Goal: Find specific page/section: Find specific page/section

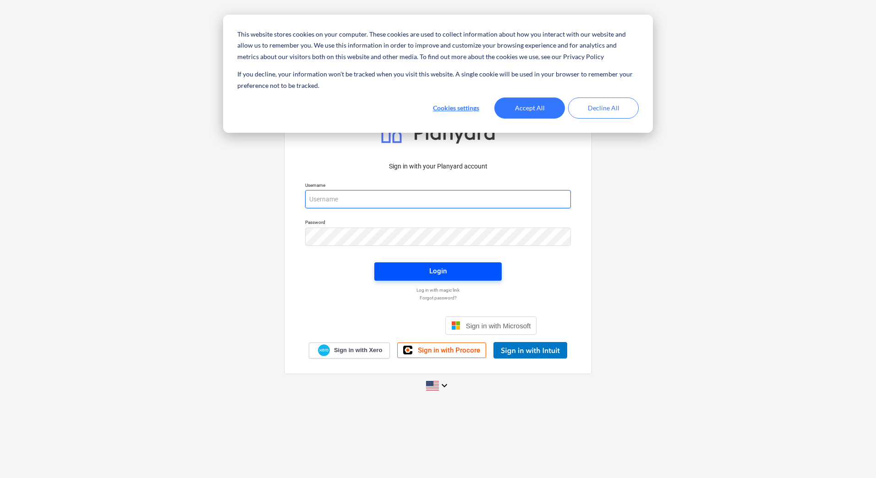
type input "[PERSON_NAME][EMAIL_ADDRESS][DOMAIN_NAME]"
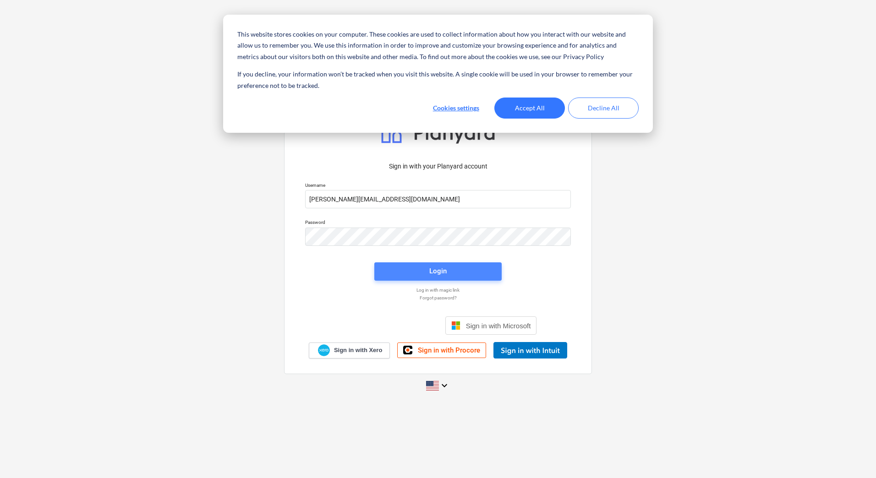
click at [433, 267] on div "Login" at bounding box center [437, 271] width 17 height 12
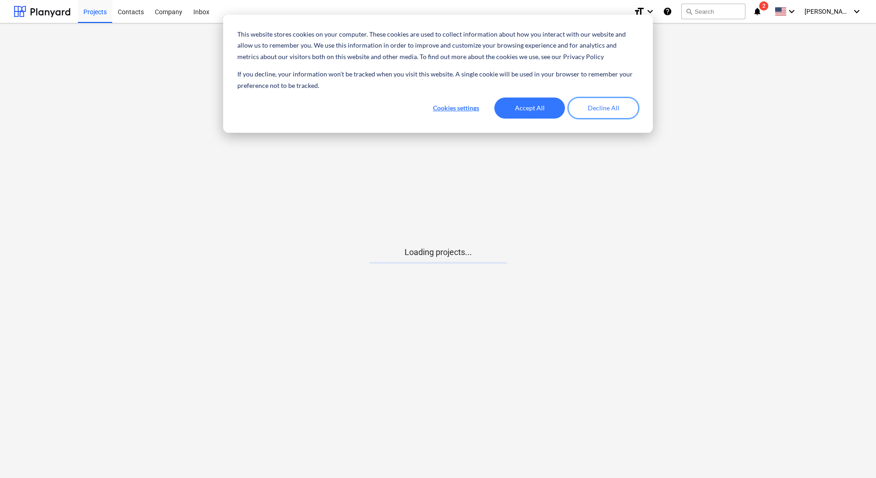
click at [610, 104] on button "Decline All" at bounding box center [603, 108] width 71 height 21
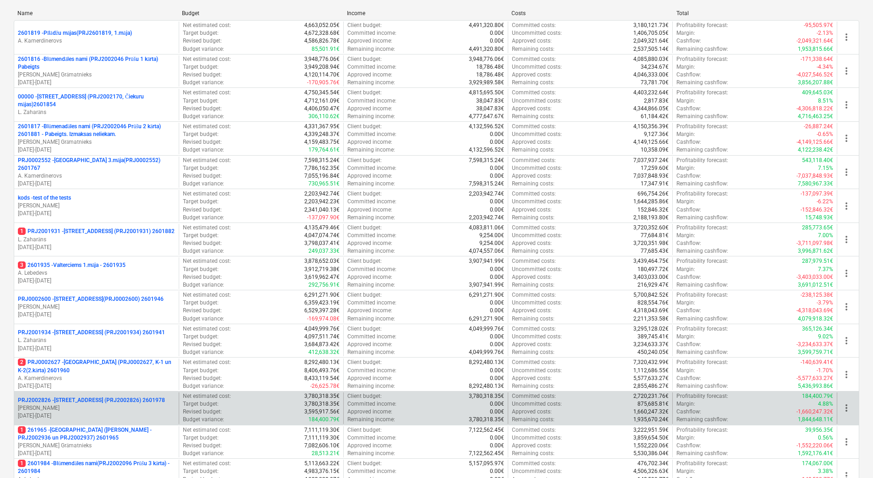
scroll to position [250, 0]
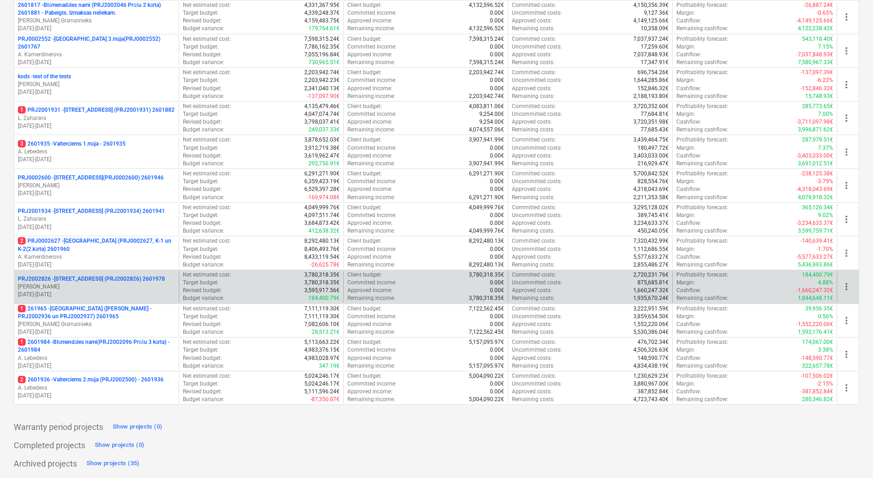
click at [112, 283] on p "[PERSON_NAME]" at bounding box center [96, 287] width 157 height 8
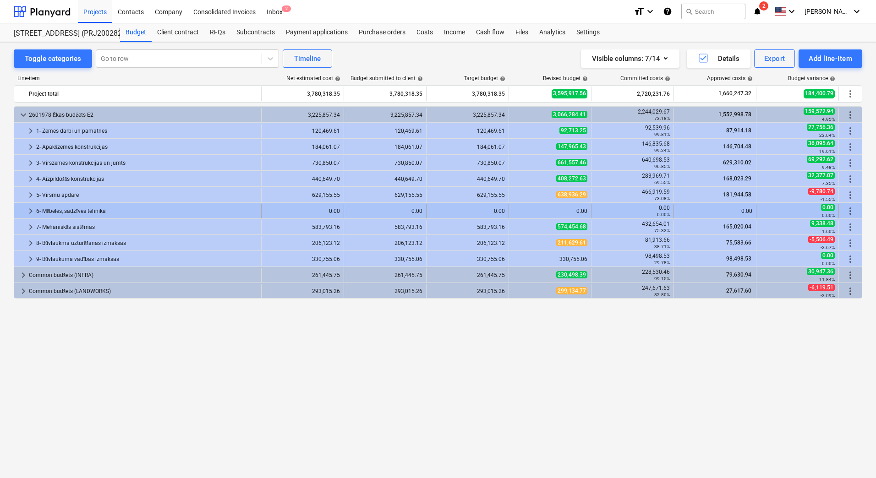
click at [118, 209] on div "6- Mēbeles, sadzīves tehnika" at bounding box center [146, 211] width 221 height 15
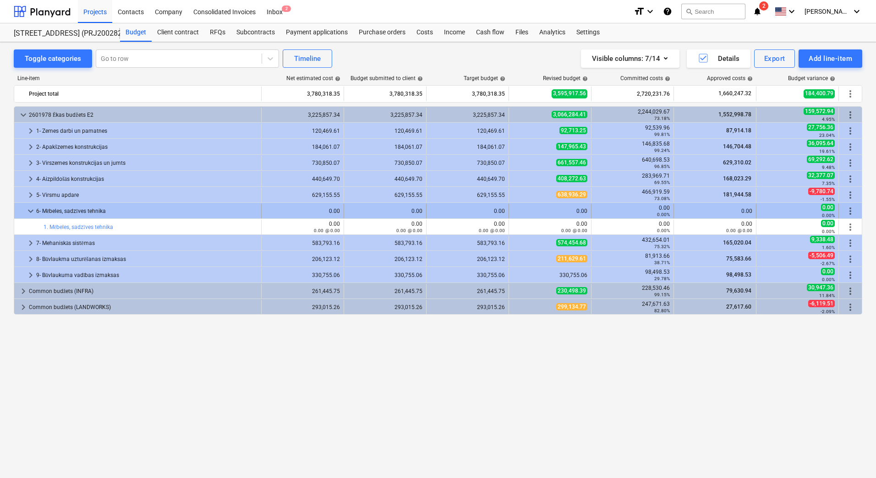
click at [120, 212] on div "6- Mēbeles, sadzīves tehnika" at bounding box center [146, 211] width 221 height 15
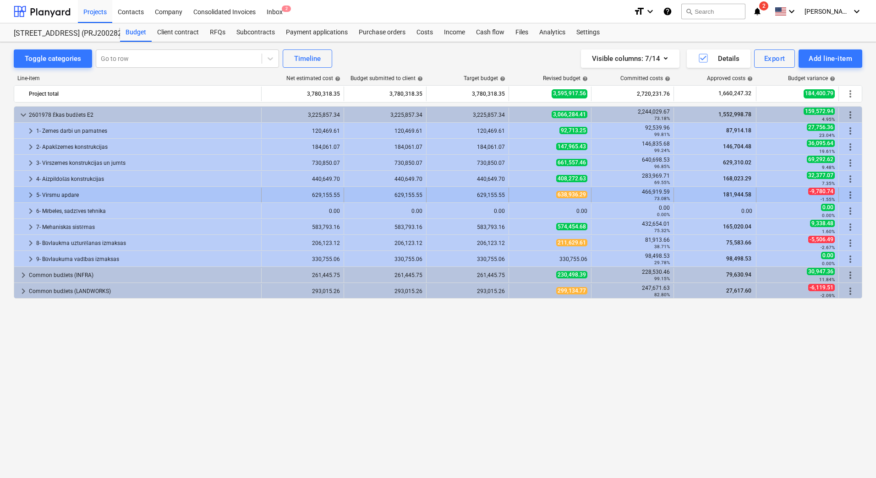
click at [115, 187] on div "keyboard_arrow_right 5- Virsmu apdare 629,155.55 629,155.55 629,155.55 638,936.…" at bounding box center [438, 195] width 848 height 16
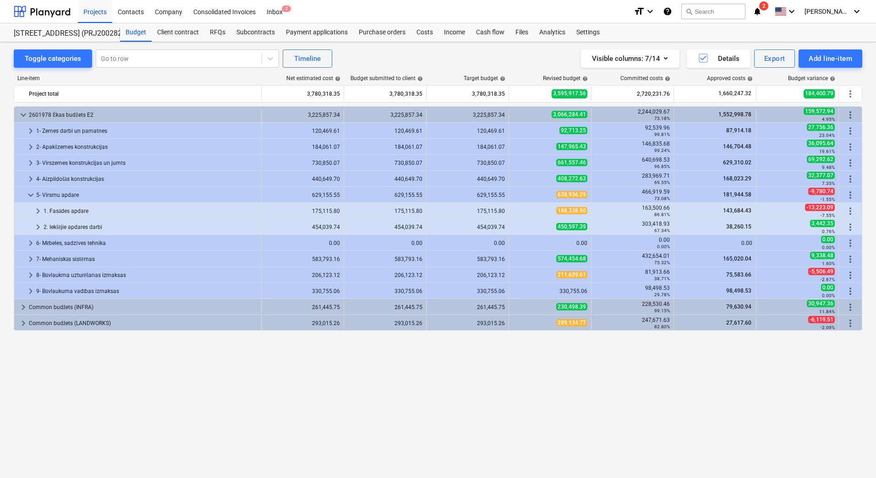
click at [235, 402] on div "keyboard_arrow_down 2601978 [PERSON_NAME] budžets E2 3,225,857.34 3,225,857.34 …" at bounding box center [438, 273] width 849 height 334
click at [159, 417] on div "keyboard_arrow_down 2601978 [PERSON_NAME] budžets E2 3,225,857.34 3,225,857.34 …" at bounding box center [438, 273] width 849 height 334
click at [109, 223] on div "2. Iekšējie apdares darbi" at bounding box center [151, 227] width 214 height 15
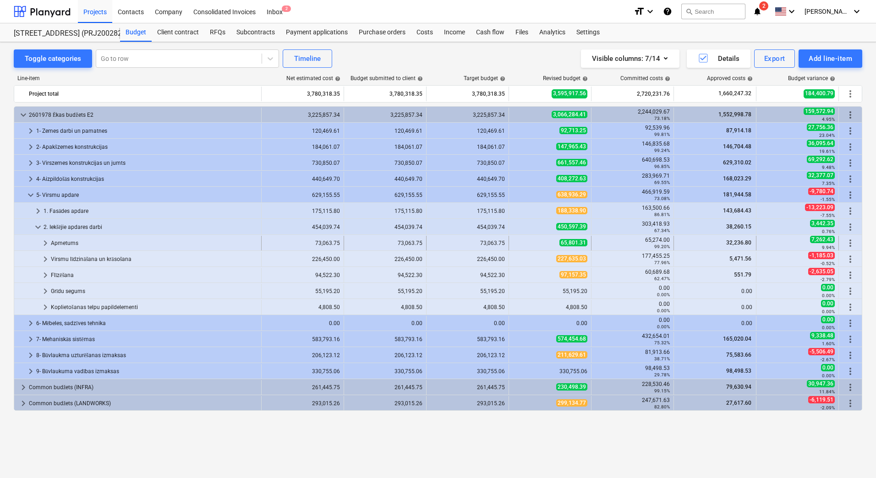
click at [137, 243] on div "Apmetums" at bounding box center [154, 243] width 207 height 15
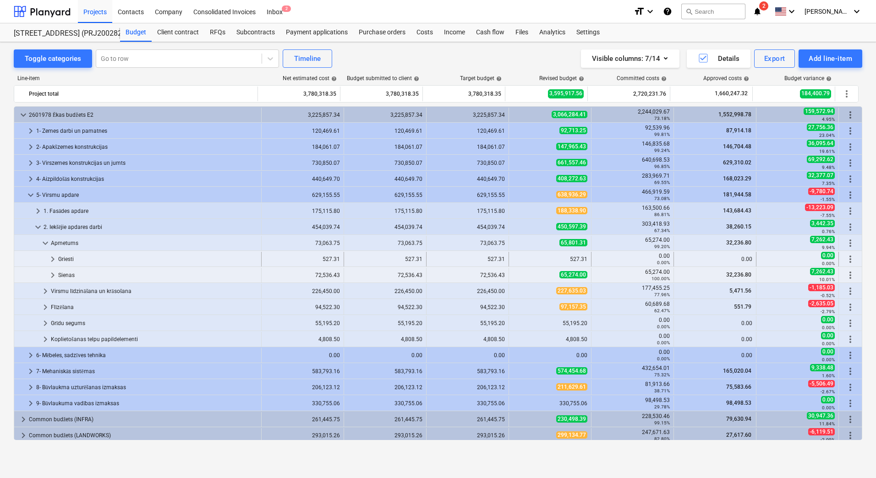
click at [136, 258] on div "Griesti" at bounding box center [157, 259] width 199 height 15
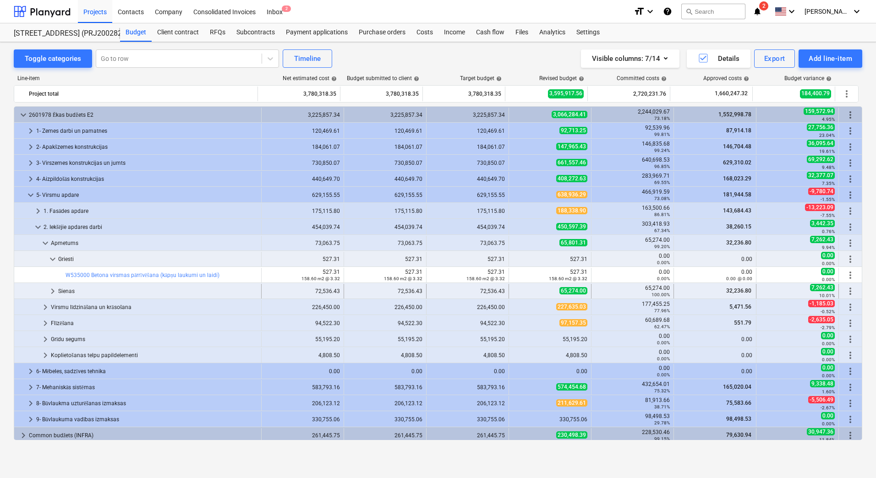
click at [127, 292] on div "Sienas" at bounding box center [157, 291] width 199 height 15
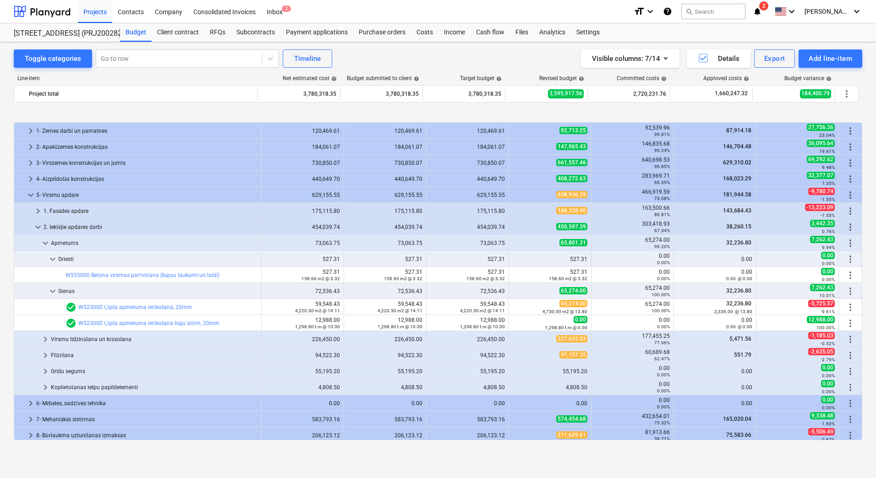
scroll to position [46, 0]
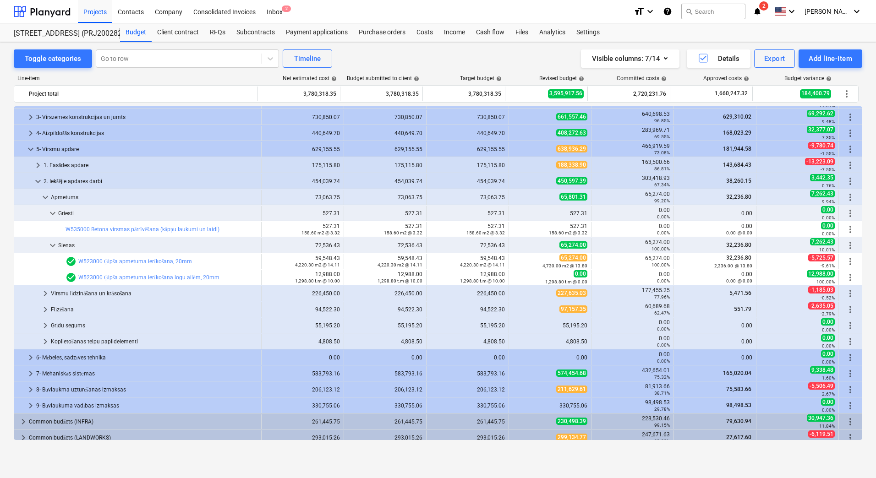
click at [553, 46] on div "Toggle categories Go to row Timeline Visible columns : 7/14 Details Export Add …" at bounding box center [438, 250] width 876 height 417
click at [44, 295] on span "keyboard_arrow_right" at bounding box center [45, 293] width 11 height 11
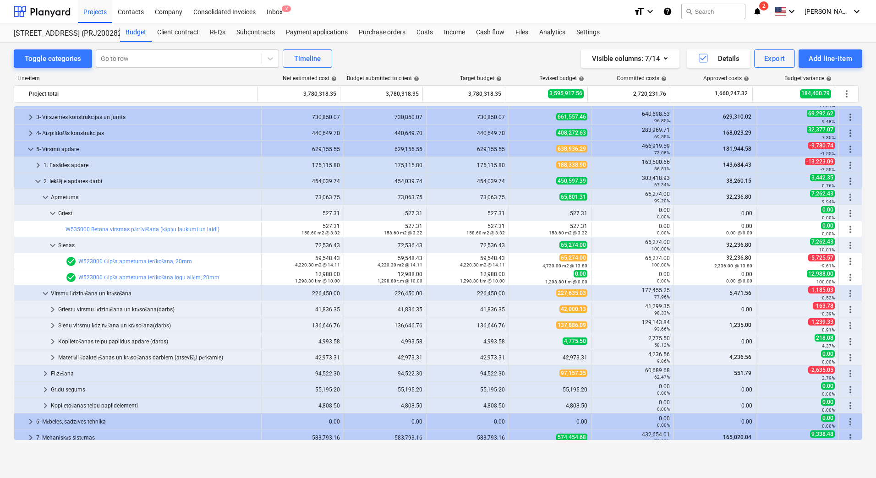
click at [159, 456] on div "Toggle categories Go to row Timeline Visible columns : 7/14 Details Export Add …" at bounding box center [438, 250] width 876 height 417
click at [102, 308] on div "Griestu virsmu līdzināšana un krāsošana(darbs)" at bounding box center [157, 309] width 199 height 15
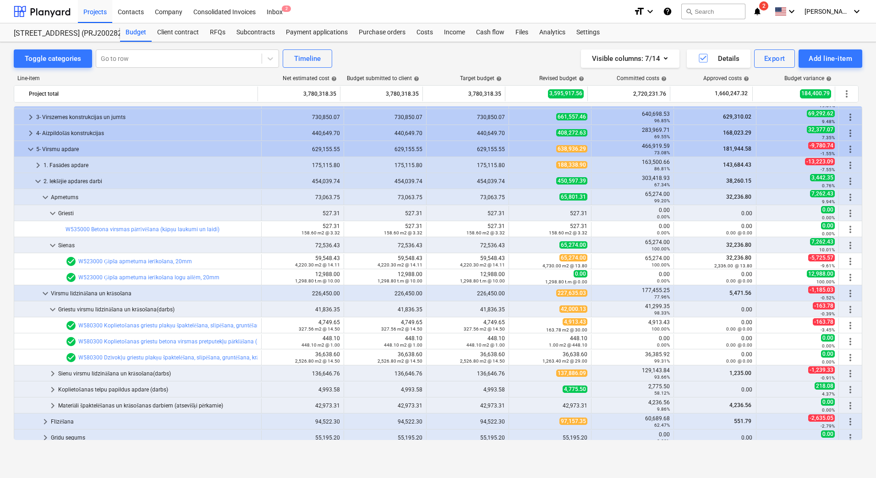
click at [214, 450] on div "Line-item Net estimated cost help Budget submitted to client help Target budget…" at bounding box center [438, 260] width 849 height 384
click at [200, 455] on div "Toggle categories Go to row Timeline Visible columns : 7/14 Details Export Add …" at bounding box center [438, 250] width 876 height 417
click at [2, 243] on div "Toggle categories Go to row Timeline Visible columns : 7/14 Details Export Add …" at bounding box center [438, 250] width 876 height 417
click at [352, 53] on div "Toggle categories Go to row Timeline Visible columns : 7/14 Details Export Add …" at bounding box center [438, 58] width 849 height 18
click at [5, 259] on div "Toggle categories Go to row Timeline Visible columns : 7/14 Details Export Add …" at bounding box center [438, 250] width 876 height 417
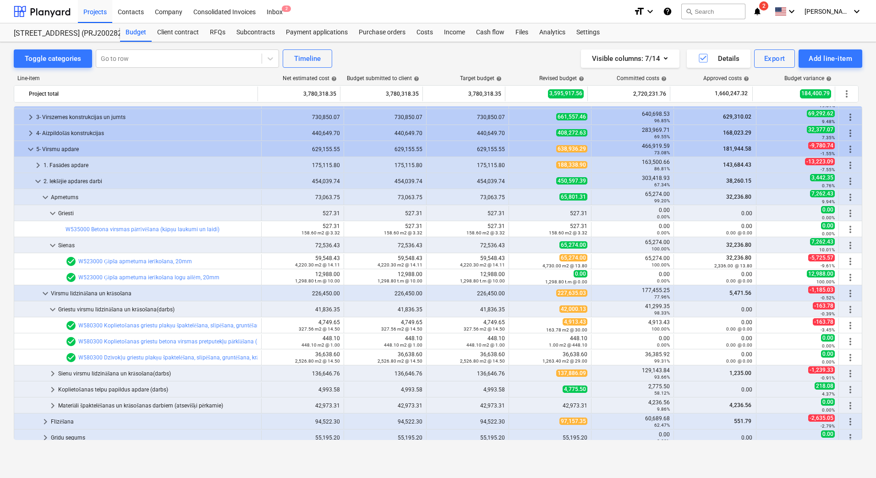
click at [409, 56] on div "Toggle categories Go to row Timeline Visible columns : 7/14 Details Export Add …" at bounding box center [438, 58] width 849 height 18
click at [557, 464] on div "Toggle categories Go to row Timeline Visible columns : 7/14 Details Export Add …" at bounding box center [438, 260] width 876 height 436
click at [698, 38] on div "Budget Client contract RFQs Subcontracts Payment applications Purchase orders C…" at bounding box center [491, 32] width 742 height 18
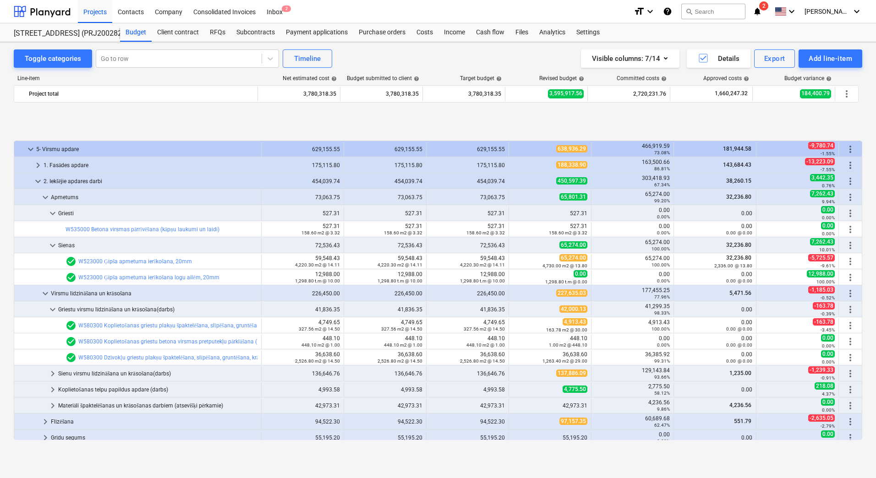
scroll to position [137, 0]
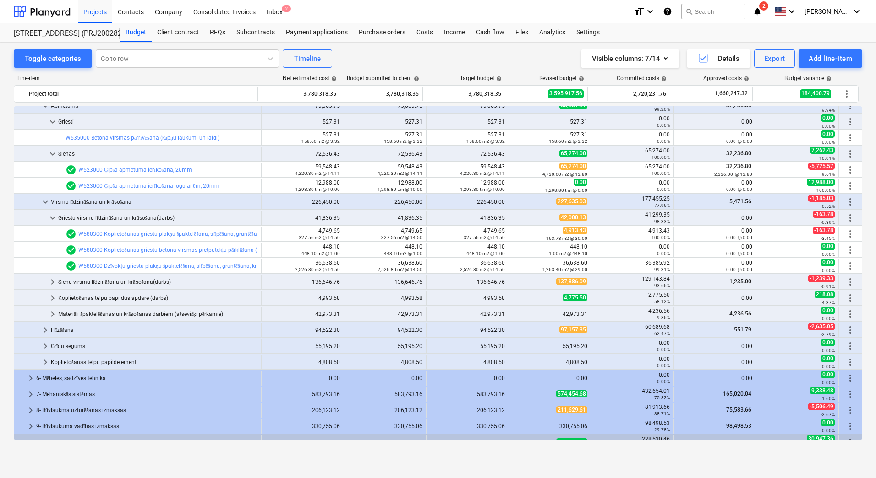
click at [9, 147] on div "Toggle categories Go to row Timeline Visible columns : 7/14 Details Export Add …" at bounding box center [438, 250] width 876 height 417
